Goal: Obtain resource: Download file/media

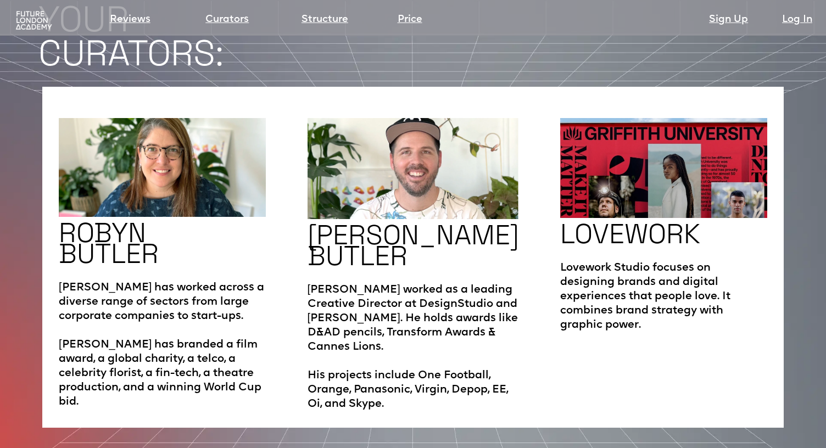
scroll to position [1786, 0]
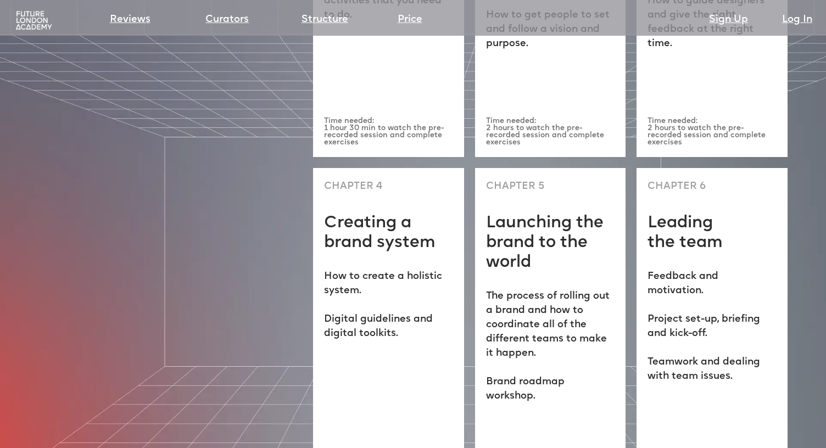
click at [582, 168] on div "CHAPTER 5 Launching the brand to the world The process of rolling out a brand a…" at bounding box center [550, 339] width 151 height 342
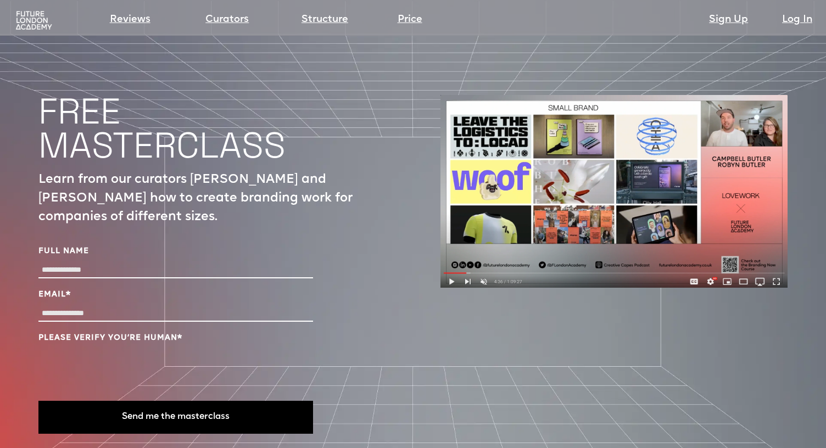
scroll to position [3632, 0]
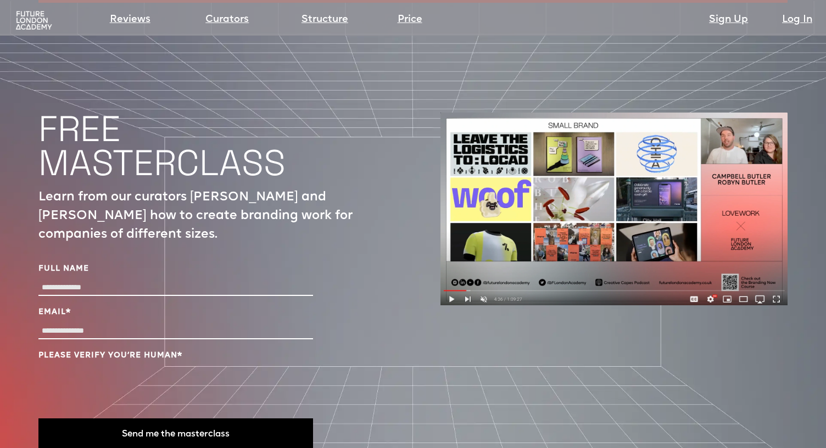
click at [85, 280] on input "Full Name" at bounding box center [175, 288] width 275 height 16
type input "**********"
click at [193, 419] on button "Send me the masterclass" at bounding box center [175, 435] width 275 height 33
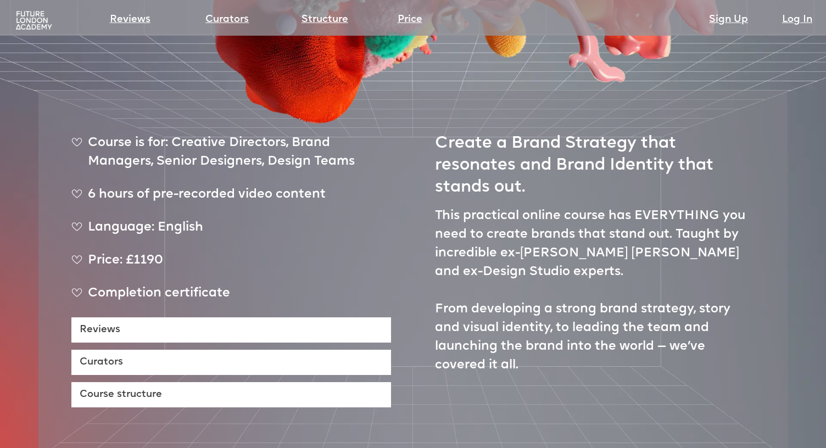
scroll to position [412, 0]
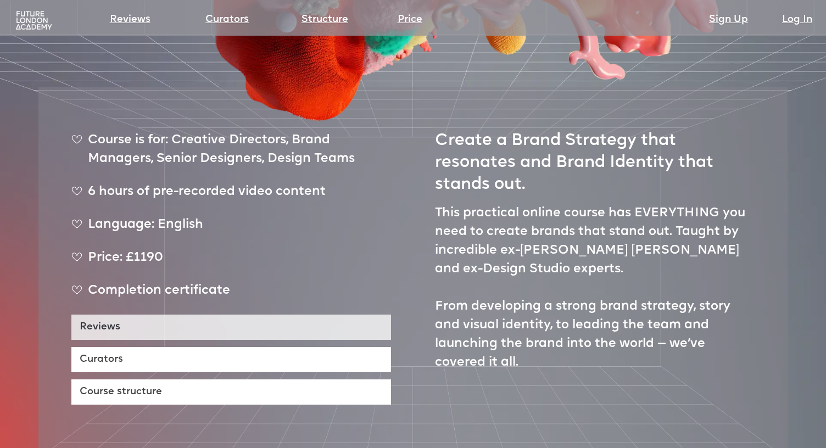
click at [102, 315] on link "Reviews" at bounding box center [231, 327] width 320 height 25
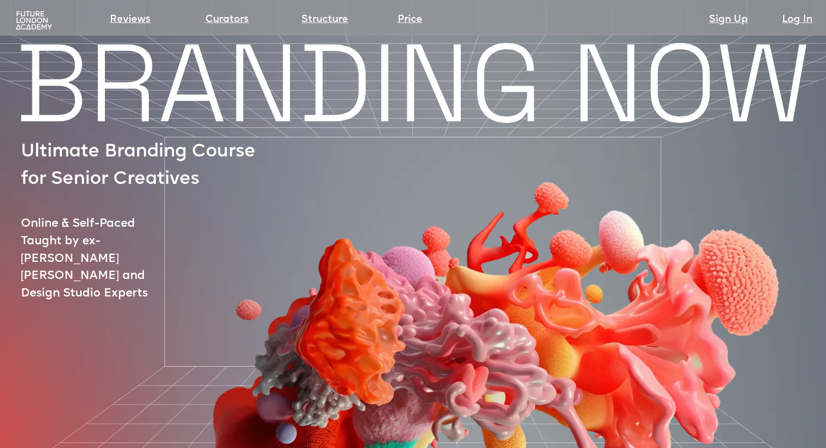
click at [38, 19] on img at bounding box center [34, 20] width 40 height 20
click at [29, 24] on img at bounding box center [34, 20] width 40 height 20
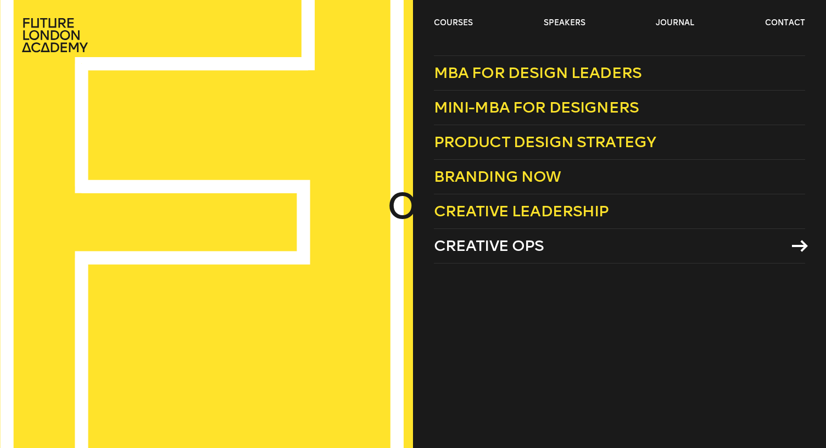
click at [461, 247] on span "Creative Ops" at bounding box center [489, 246] width 110 height 18
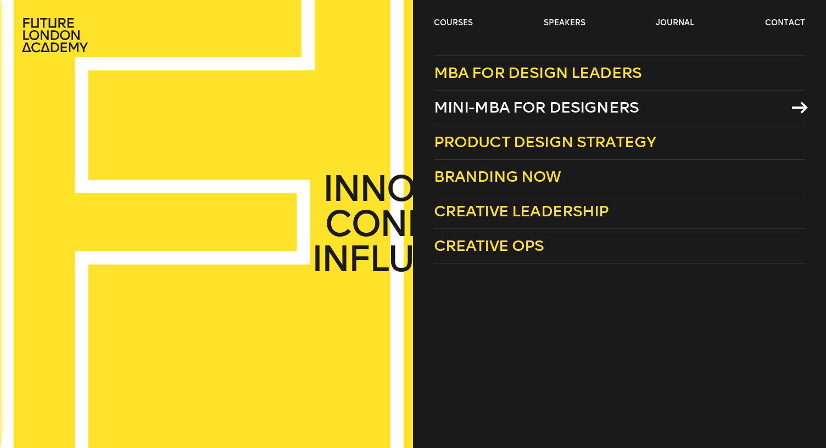
click at [468, 104] on span "Mini-MBA for Designers" at bounding box center [537, 107] width 206 height 18
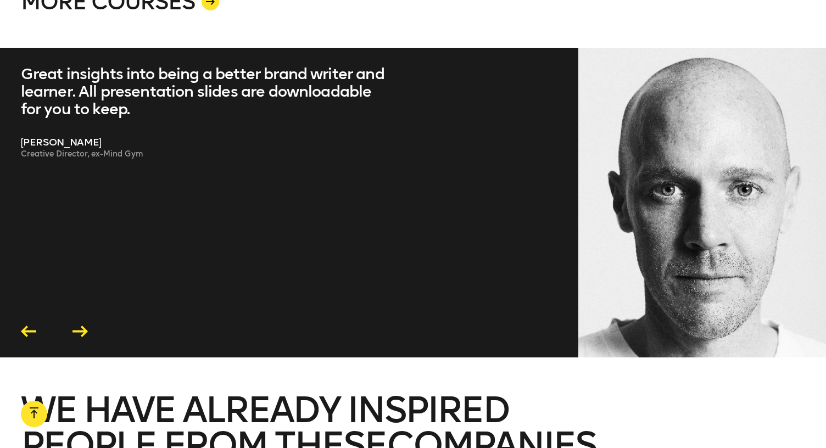
scroll to position [2257, 0]
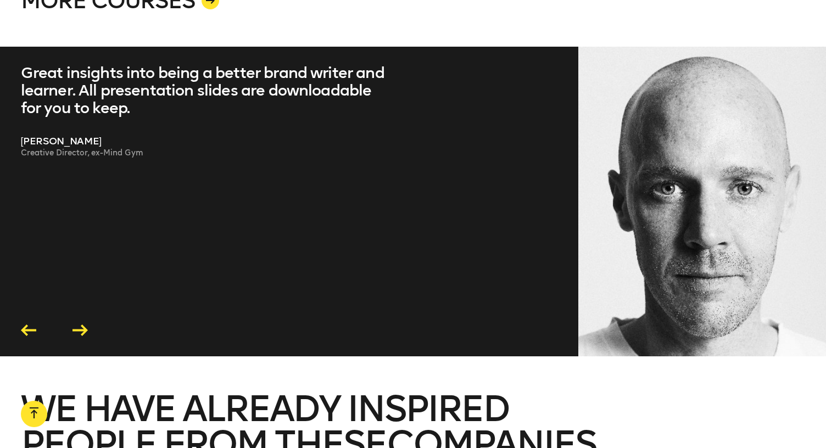
click at [77, 325] on icon at bounding box center [80, 331] width 15 height 12
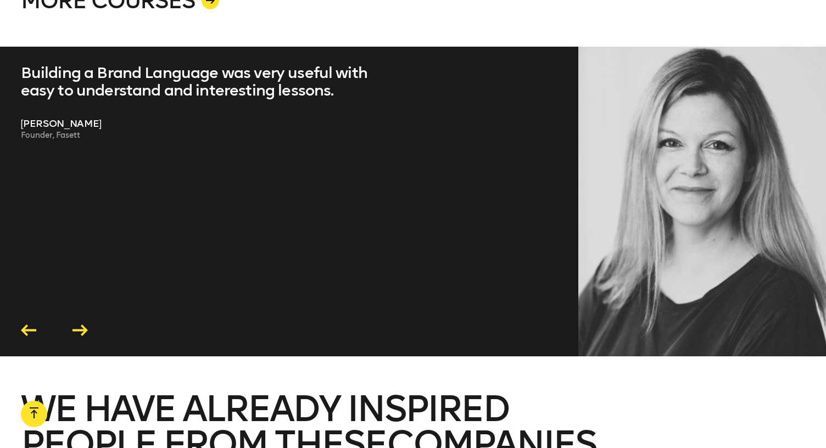
click at [77, 325] on icon at bounding box center [80, 331] width 15 height 12
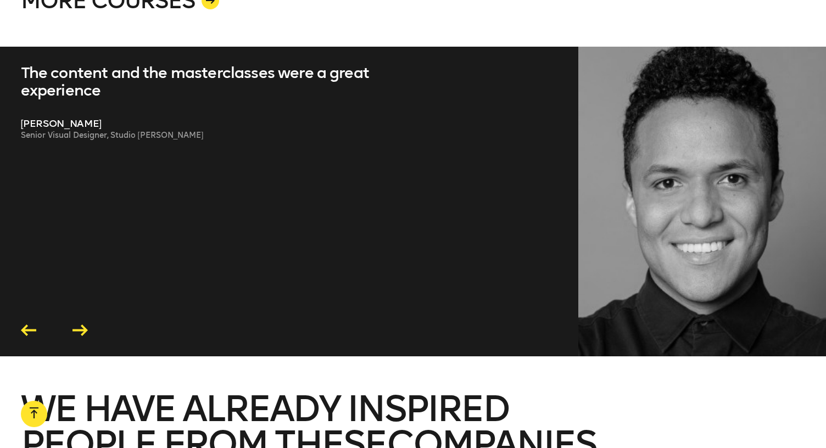
click at [80, 325] on icon at bounding box center [80, 331] width 15 height 12
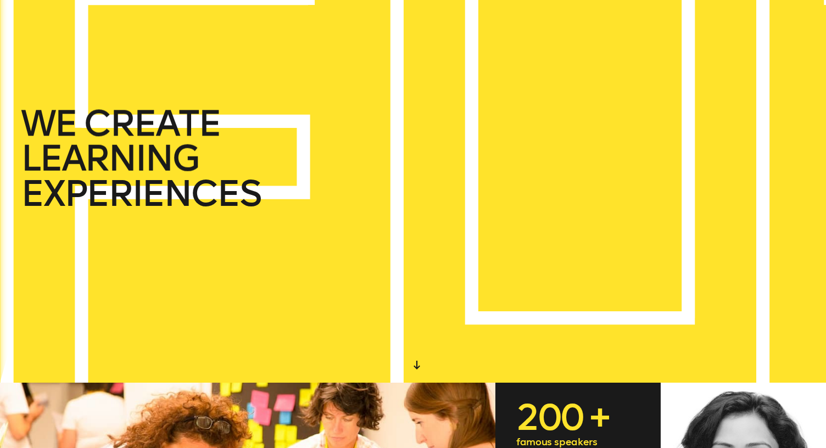
scroll to position [0, 0]
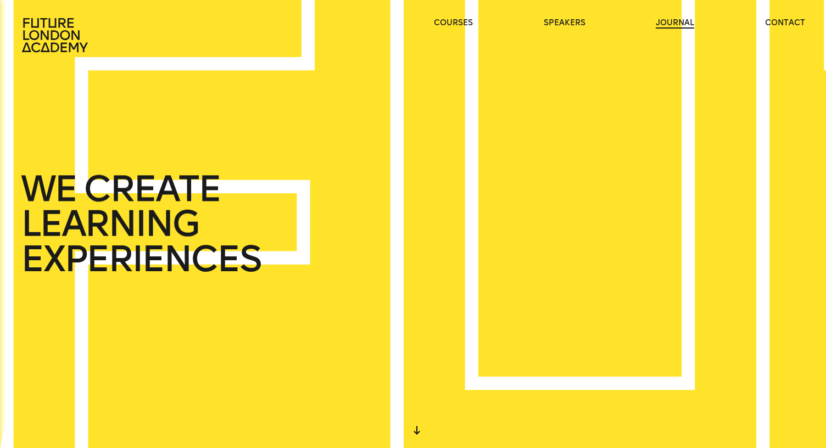
click at [676, 21] on link "journal" at bounding box center [675, 23] width 38 height 11
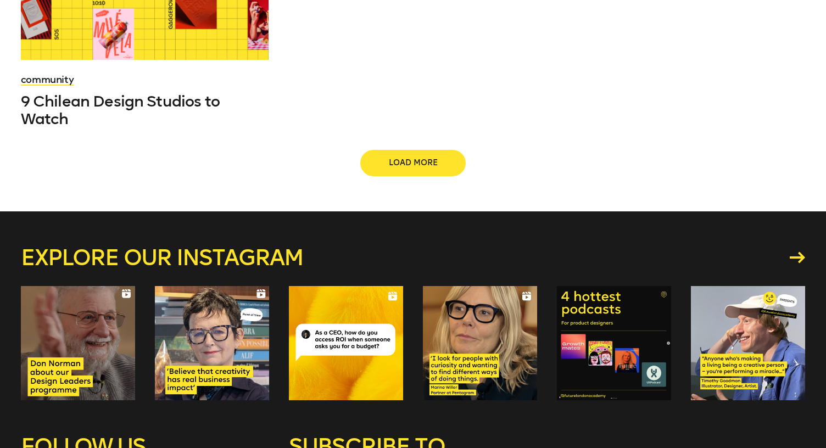
scroll to position [1324, 0]
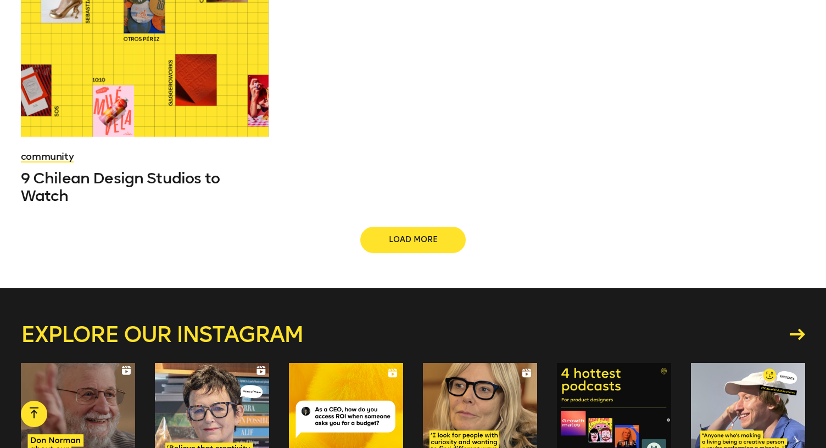
click at [393, 235] on span "Load more" at bounding box center [413, 240] width 70 height 11
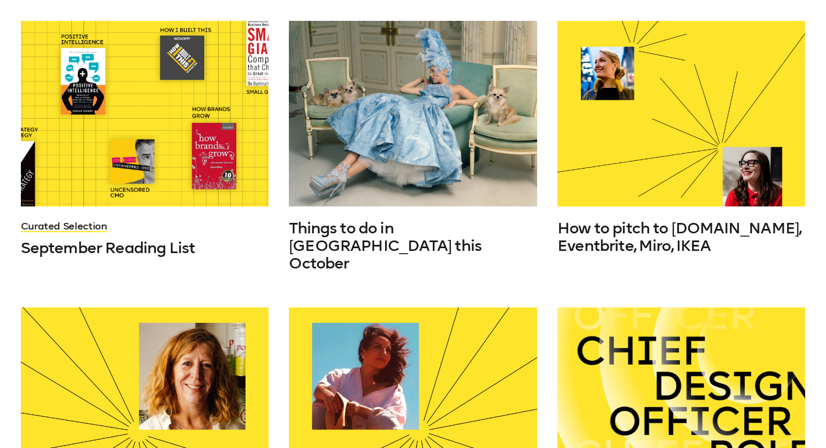
scroll to position [0, 0]
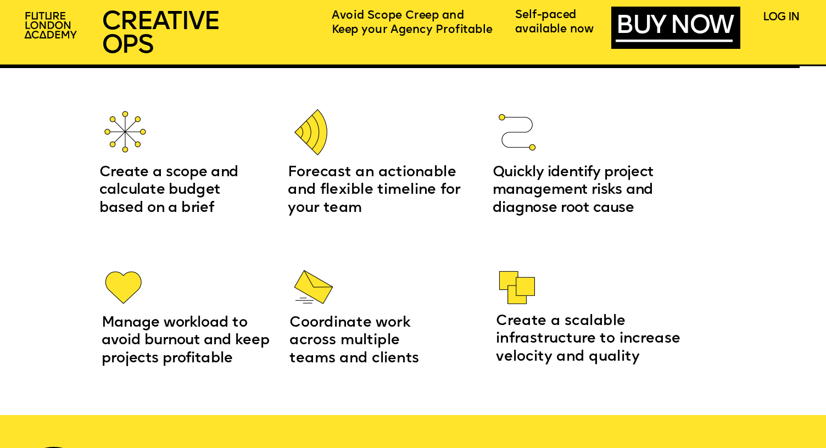
scroll to position [1402, 0]
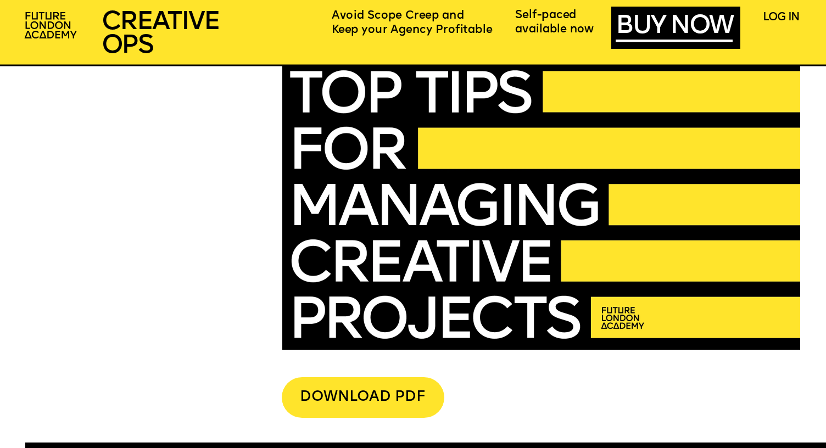
scroll to position [2905, 0]
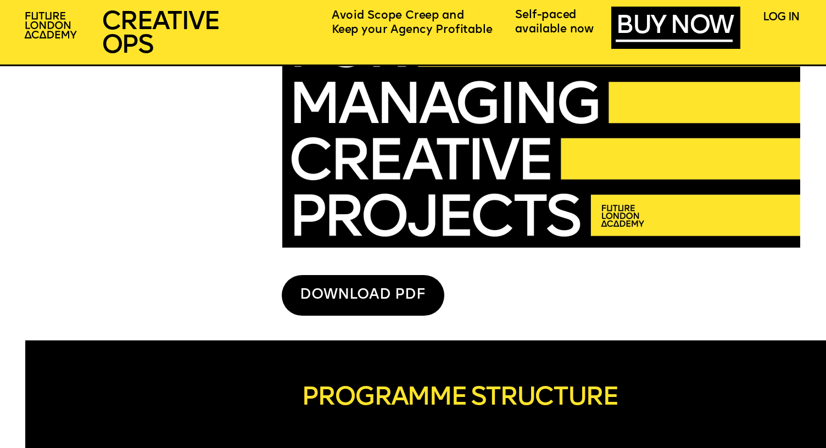
click at [347, 292] on div "DOWNLOAD PDF" at bounding box center [363, 295] width 163 height 40
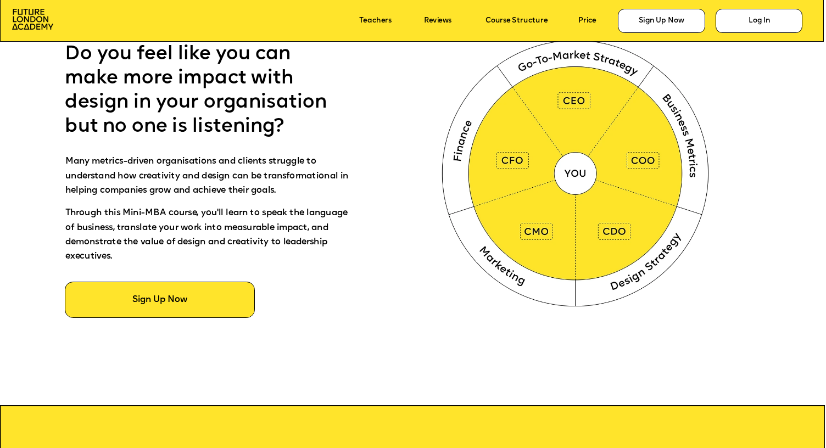
scroll to position [591, 0]
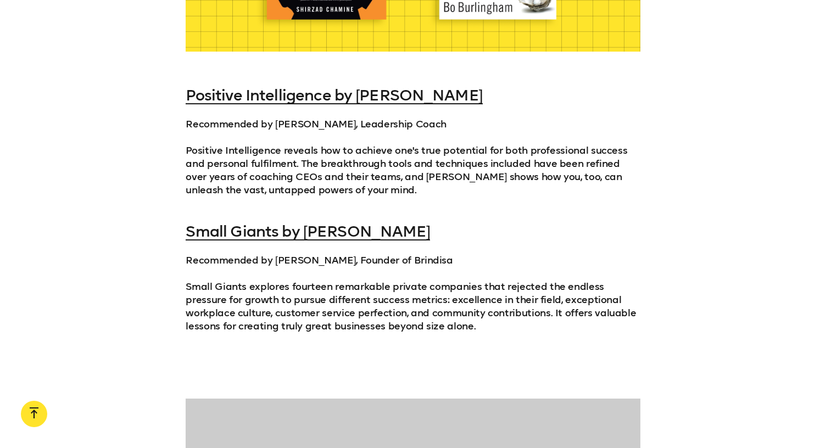
scroll to position [1631, 0]
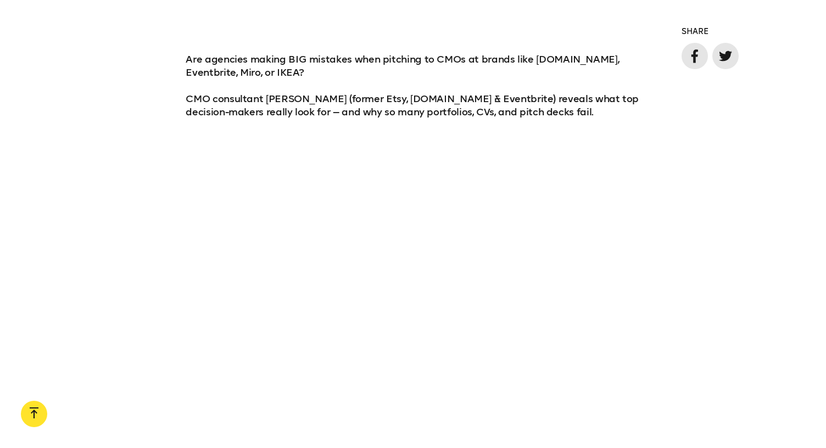
scroll to position [768, 0]
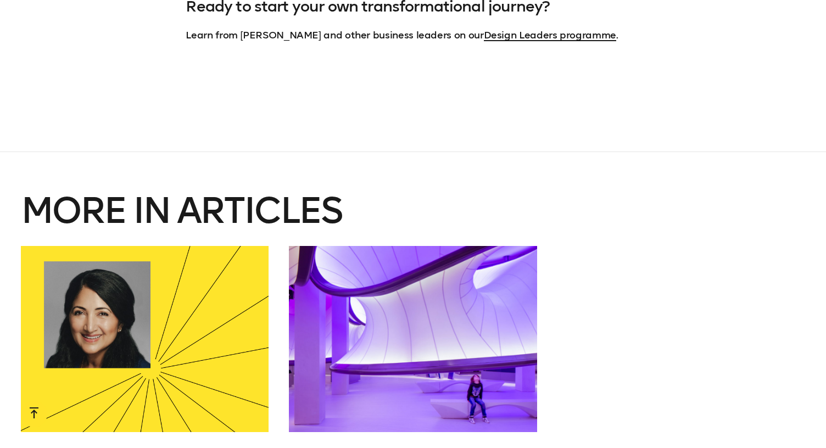
scroll to position [3287, 0]
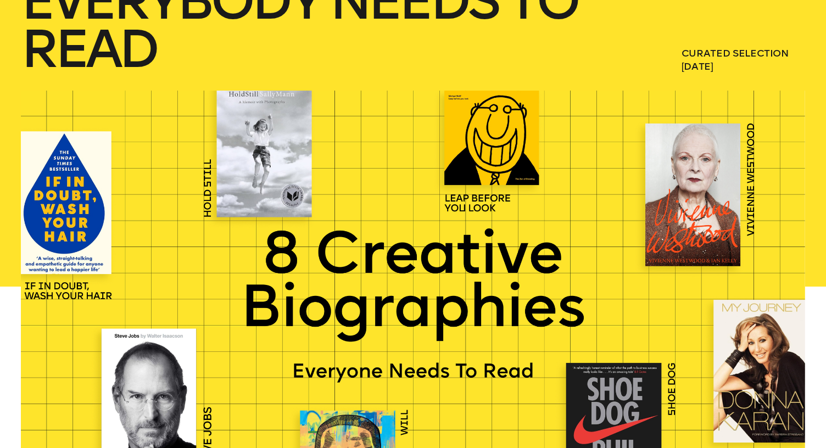
scroll to position [242, 0]
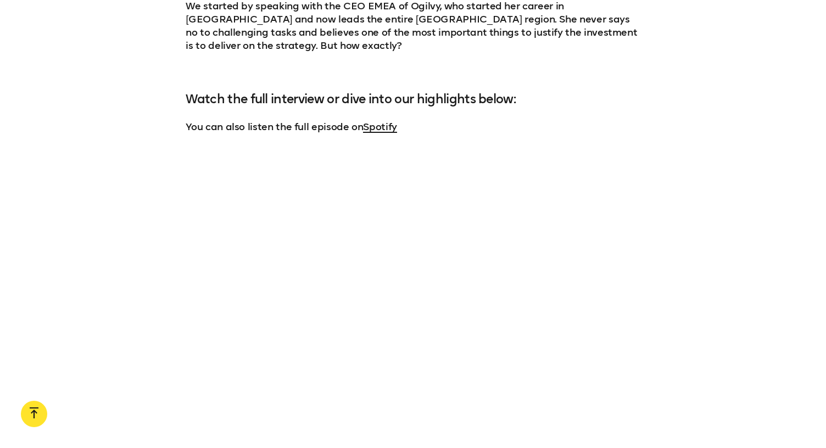
scroll to position [940, 0]
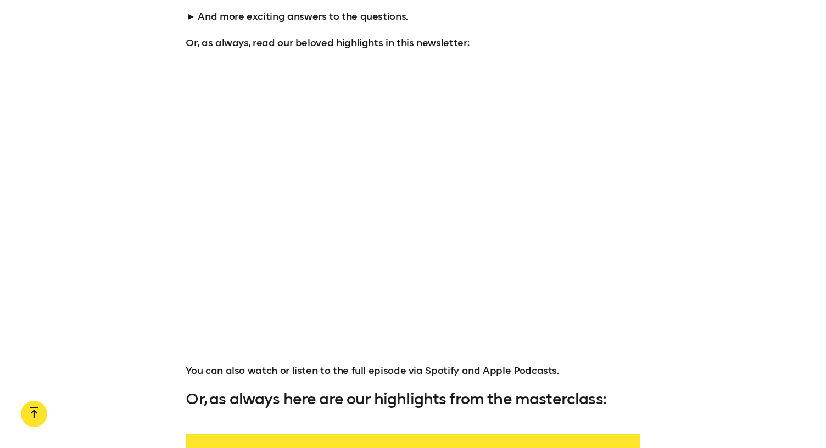
scroll to position [979, 0]
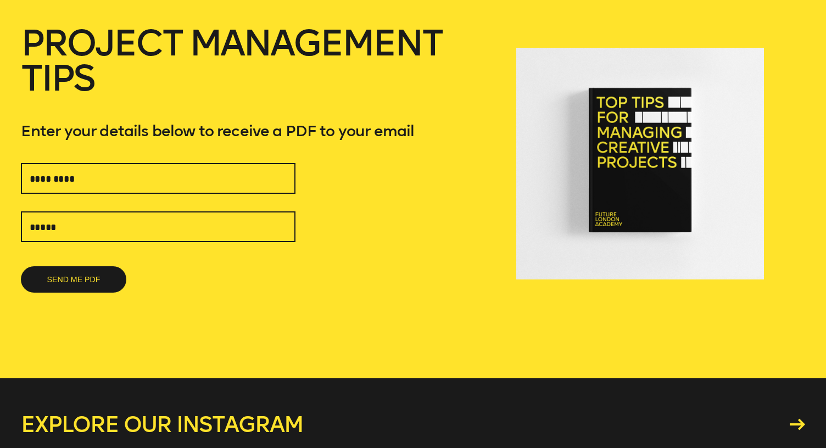
scroll to position [106, 0]
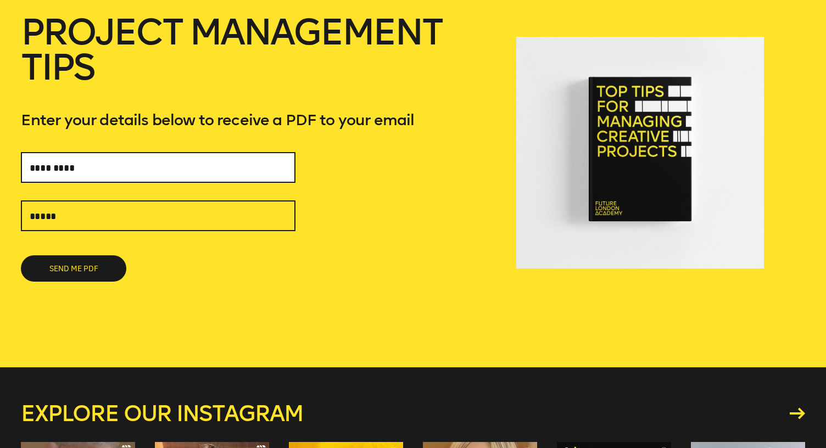
click at [138, 155] on input "text" at bounding box center [158, 167] width 275 height 31
type input "**********"
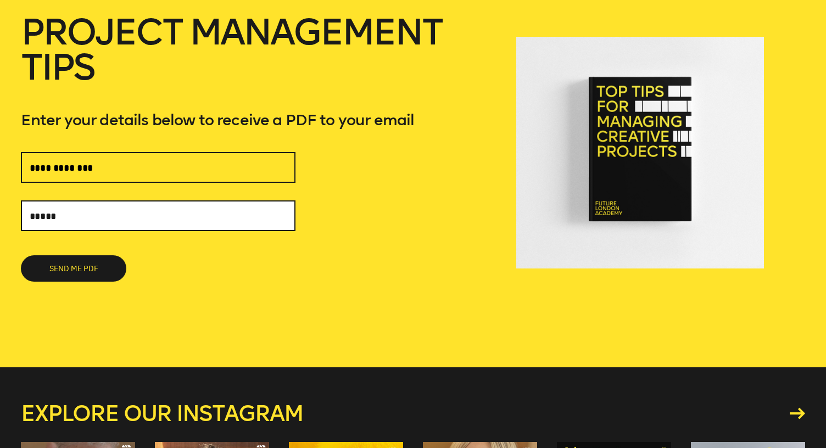
type input "**********"
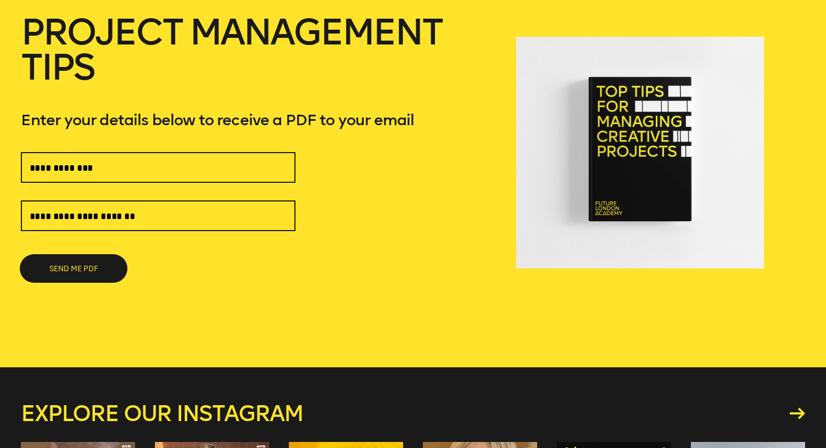
click at [64, 266] on button "SEND ME PDF" at bounding box center [73, 269] width 105 height 26
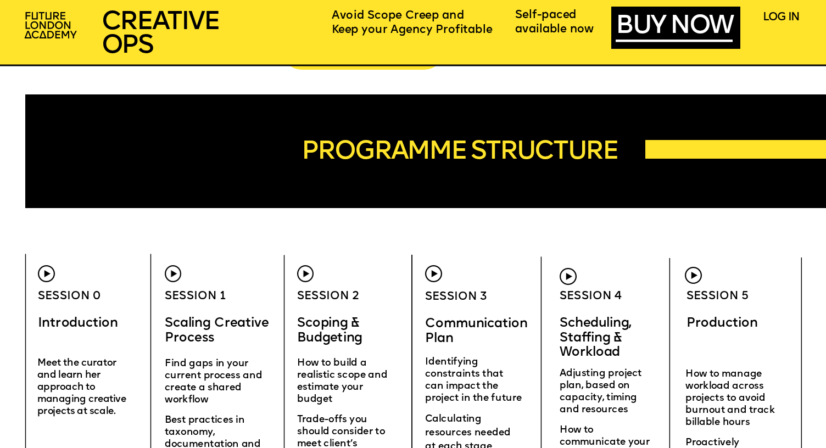
scroll to position [3308, 0]
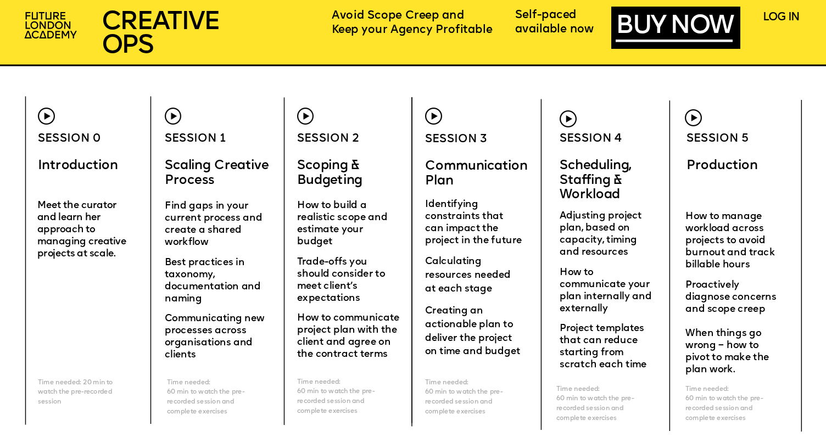
click at [46, 123] on img at bounding box center [46, 116] width 17 height 17
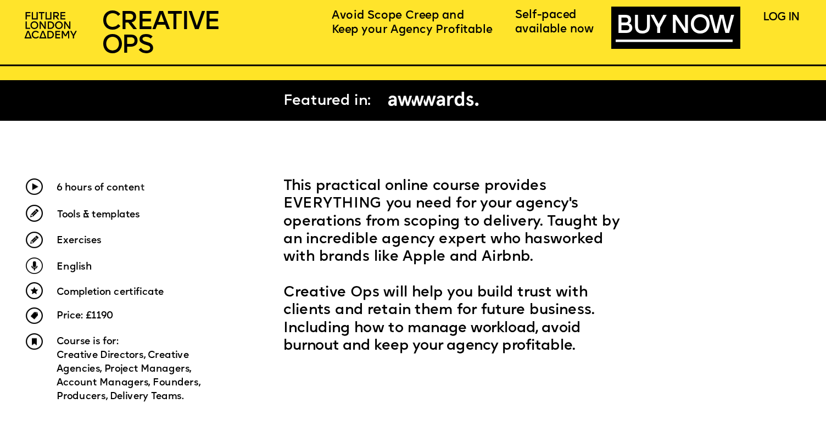
scroll to position [890, 0]
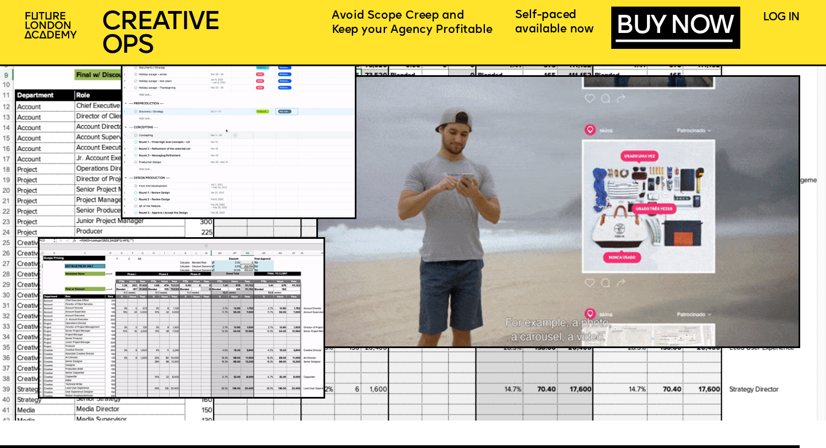
click at [462, 192] on img at bounding box center [558, 211] width 484 height 273
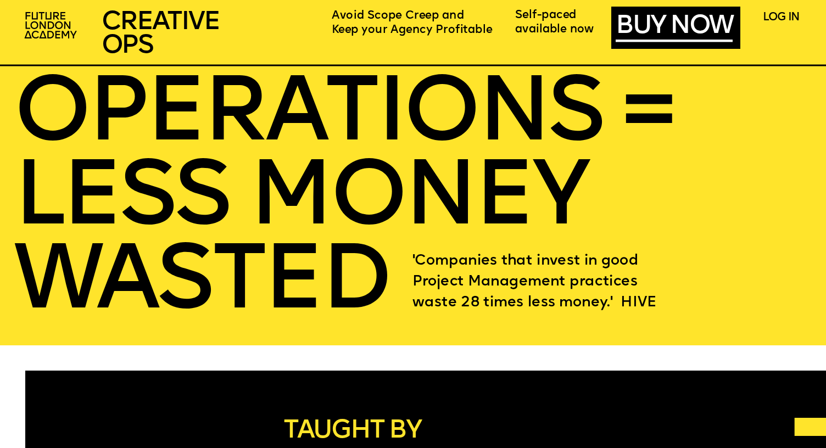
scroll to position [1868, 0]
